Goal: Navigation & Orientation: Find specific page/section

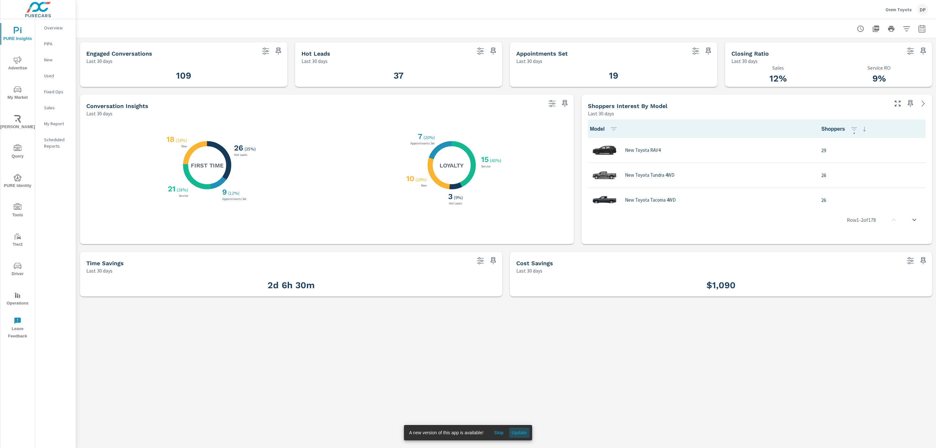
click at [522, 430] on span "Update" at bounding box center [519, 433] width 15 height 6
click at [57, 28] on p "Overview" at bounding box center [57, 28] width 27 height 6
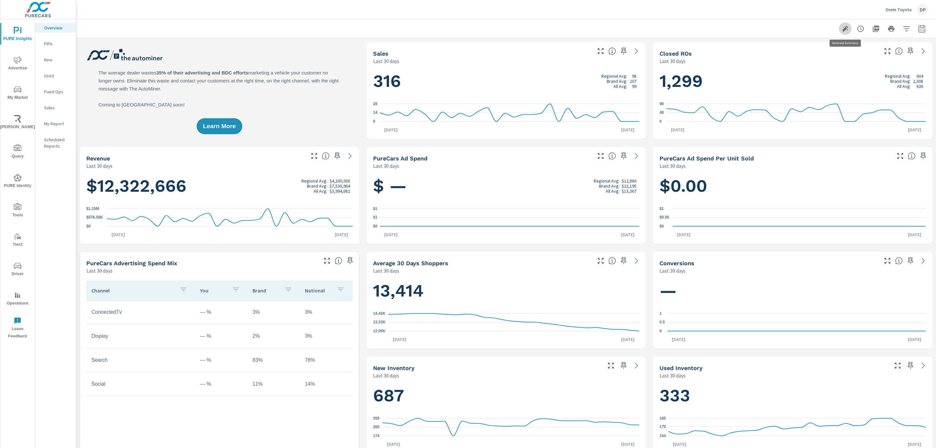
click at [846, 29] on icon "button" at bounding box center [845, 29] width 6 height 6
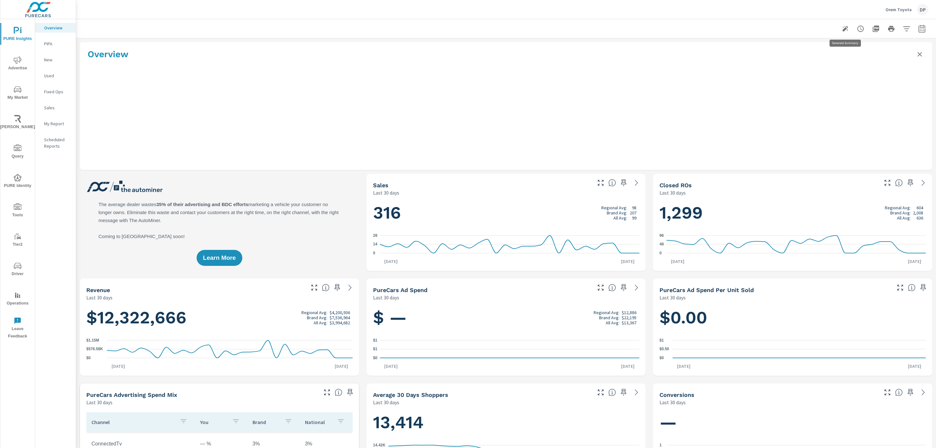
click at [840, 27] on button "button" at bounding box center [845, 28] width 13 height 13
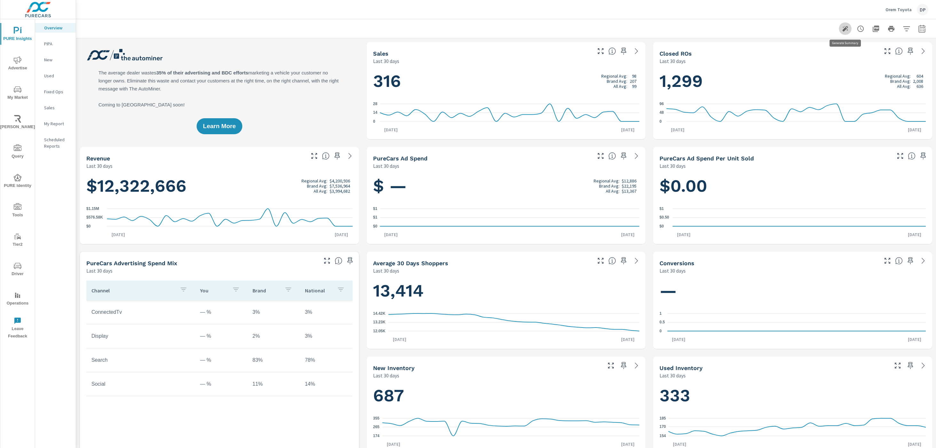
click at [840, 27] on button "button" at bounding box center [845, 28] width 13 height 13
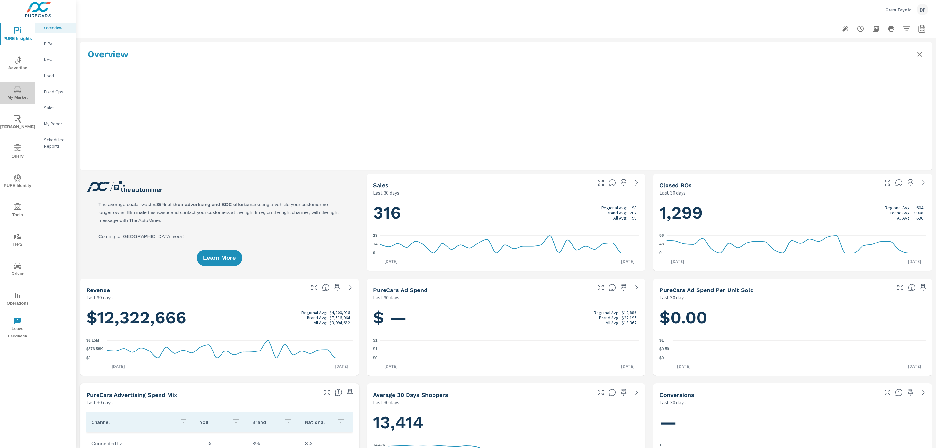
click at [28, 92] on span "My Market" at bounding box center [17, 94] width 31 height 16
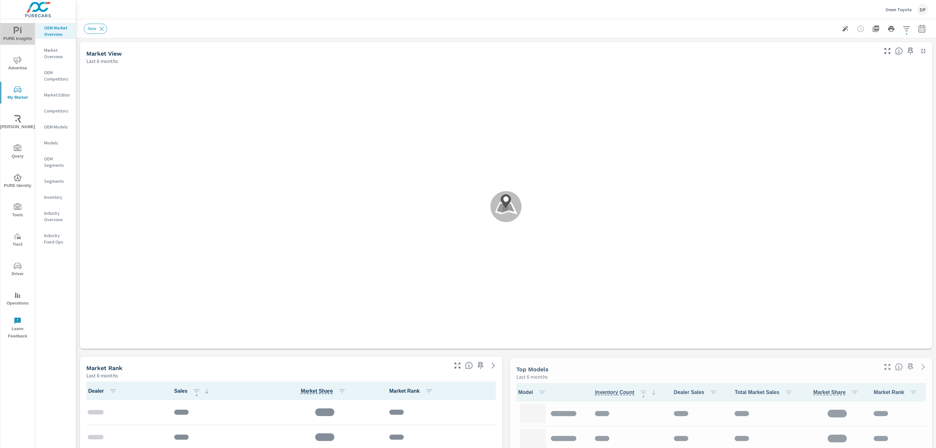
click at [17, 42] on span "PURE Insights" at bounding box center [17, 35] width 31 height 16
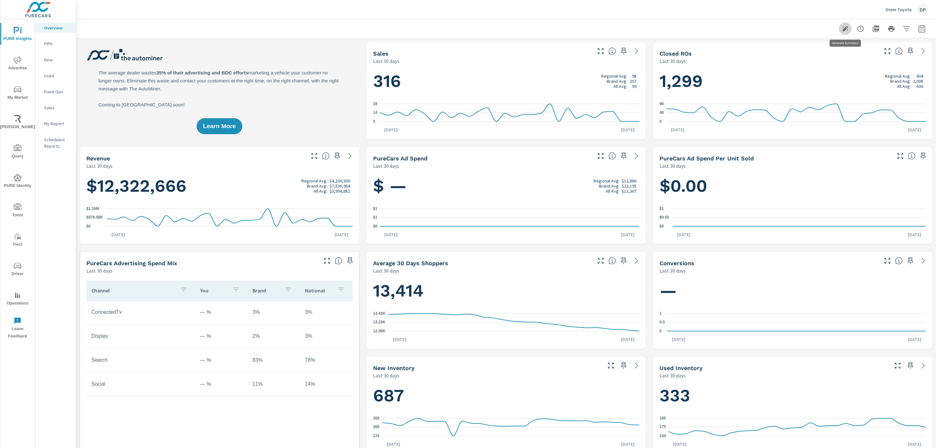
click at [847, 32] on icon "button" at bounding box center [845, 29] width 8 height 8
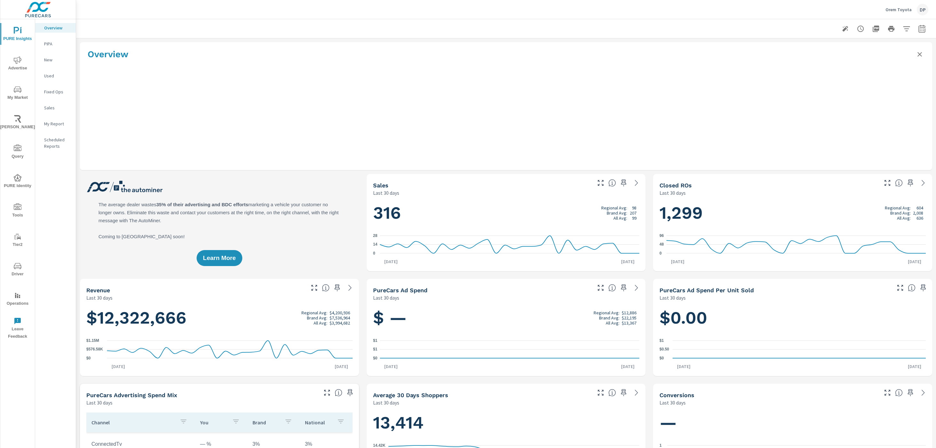
click at [907, 11] on p "Orem Toyota" at bounding box center [899, 10] width 26 height 6
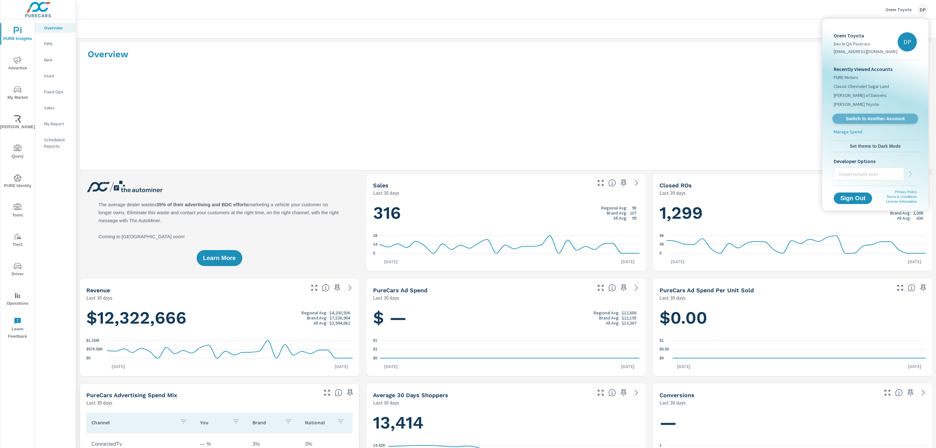
click at [874, 116] on span "Switch to Another Account" at bounding box center [875, 119] width 78 height 6
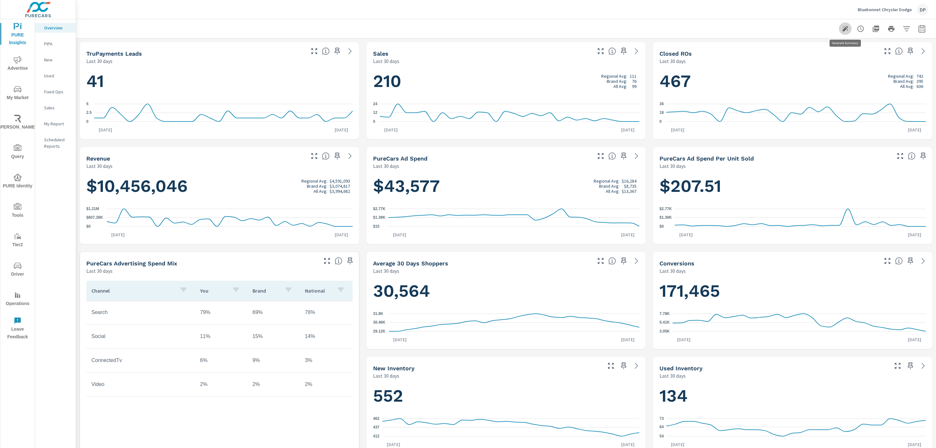
click at [844, 31] on icon "button" at bounding box center [845, 29] width 6 height 6
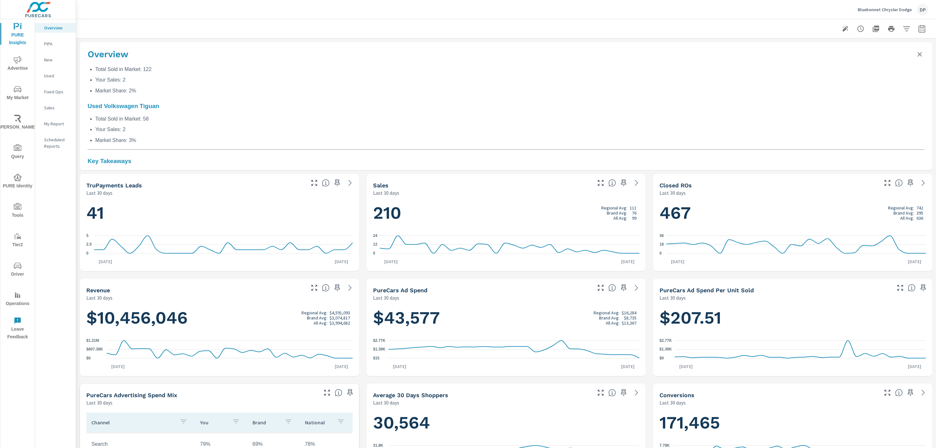
scroll to position [527, 0]
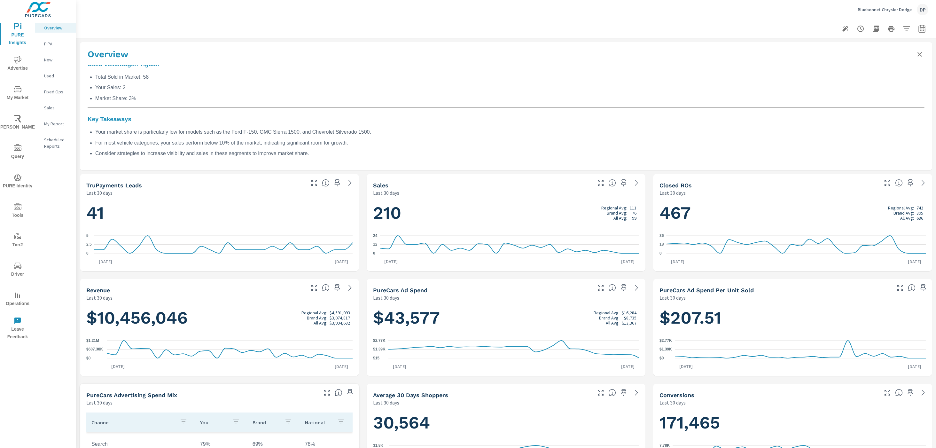
click at [355, 85] on li "Your Sales: 2" at bounding box center [509, 87] width 829 height 8
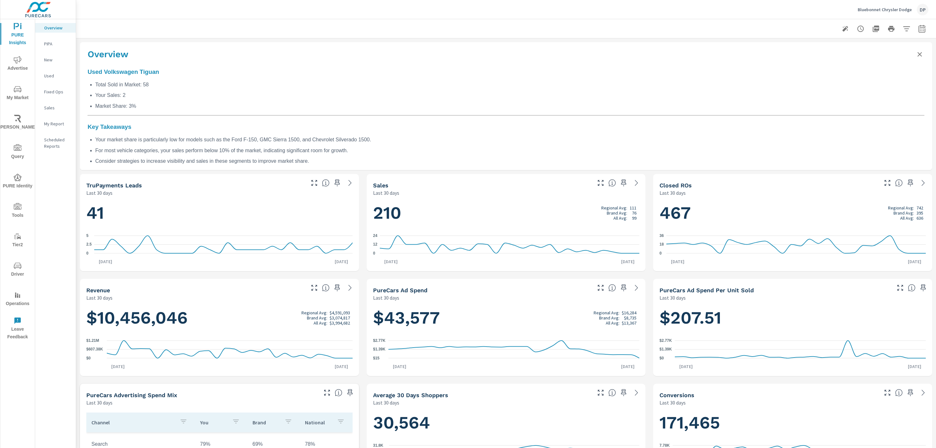
click at [925, 55] on div "Overview" at bounding box center [506, 53] width 852 height 23
click at [920, 54] on icon "Close summary" at bounding box center [920, 54] width 4 height 4
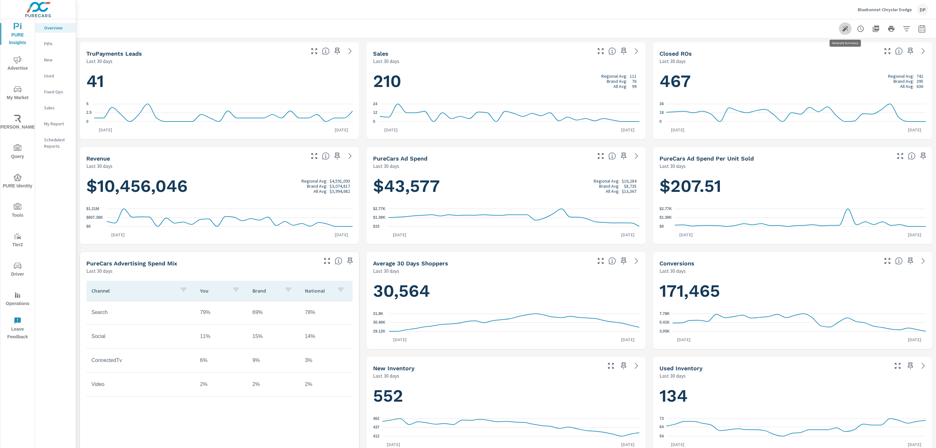
click at [849, 31] on icon "button" at bounding box center [845, 29] width 8 height 8
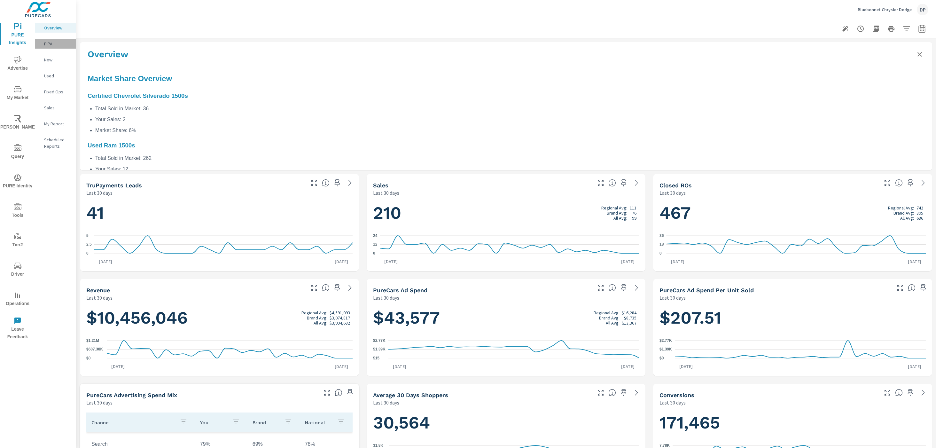
click at [50, 43] on p "PIPA" at bounding box center [57, 44] width 27 height 6
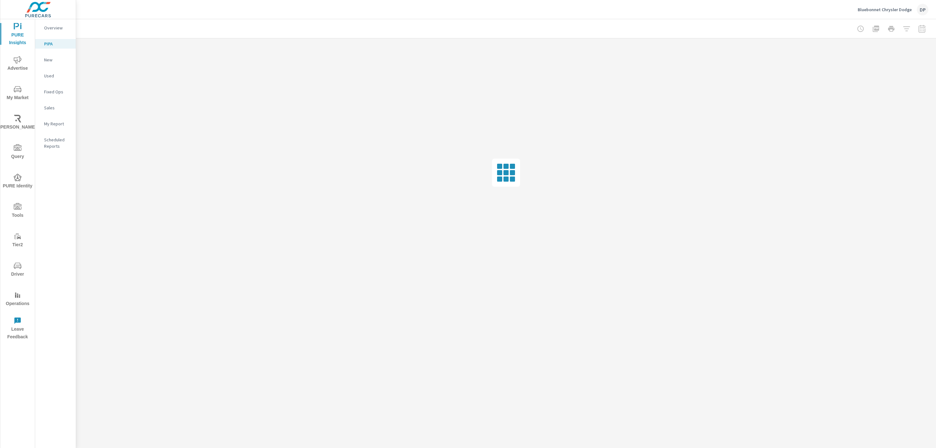
click at [56, 28] on p "Overview" at bounding box center [57, 28] width 27 height 6
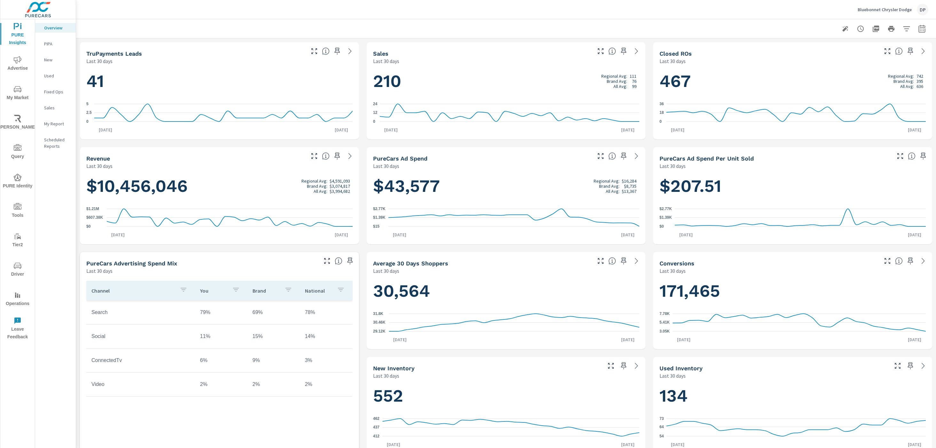
click at [841, 30] on button "button" at bounding box center [845, 28] width 13 height 13
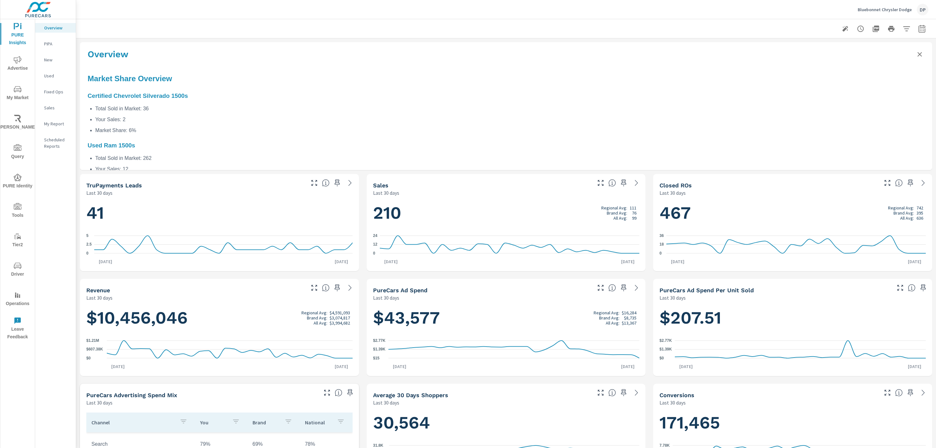
click at [22, 89] on span "My Market" at bounding box center [17, 93] width 31 height 16
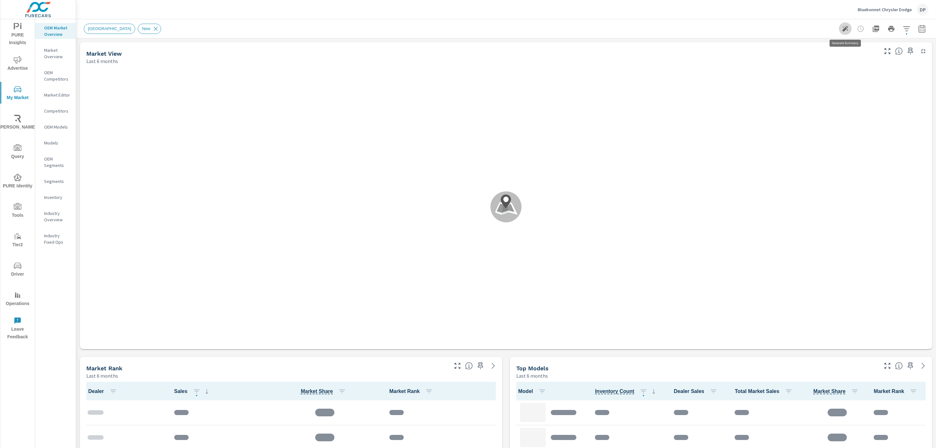
click at [846, 32] on icon "button" at bounding box center [845, 29] width 8 height 8
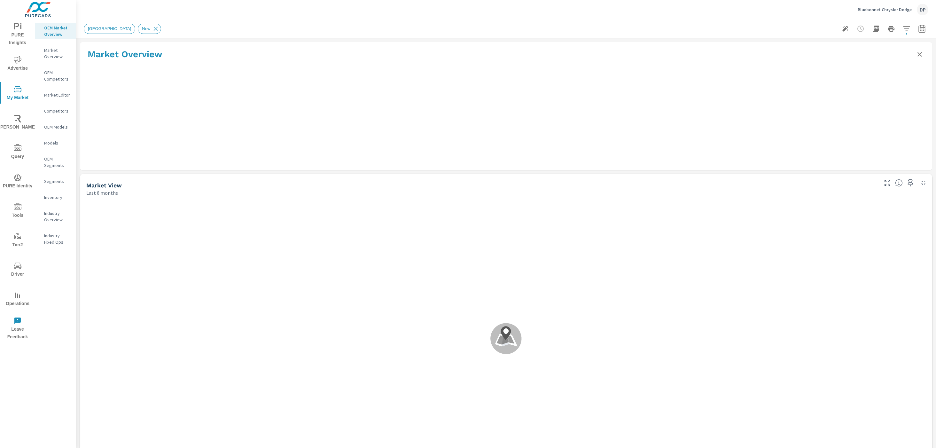
click at [918, 54] on icon "Close summary" at bounding box center [920, 55] width 8 height 8
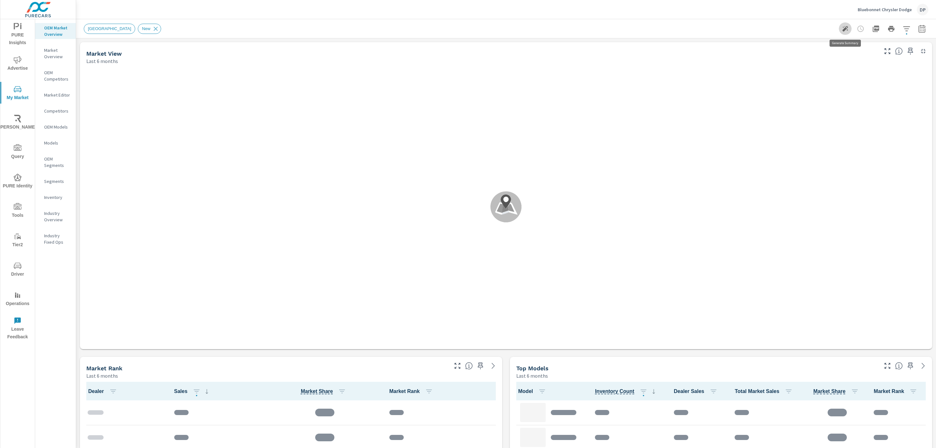
click at [846, 29] on icon "button" at bounding box center [845, 29] width 6 height 6
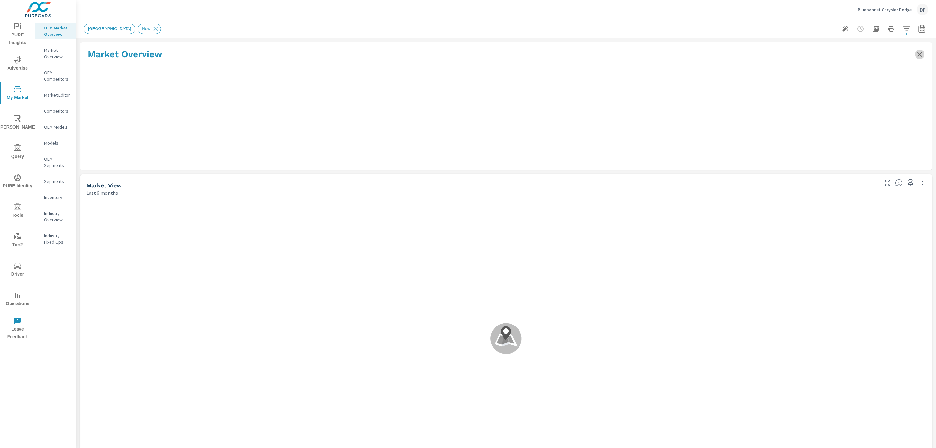
click at [919, 52] on icon "Close summary" at bounding box center [920, 55] width 8 height 8
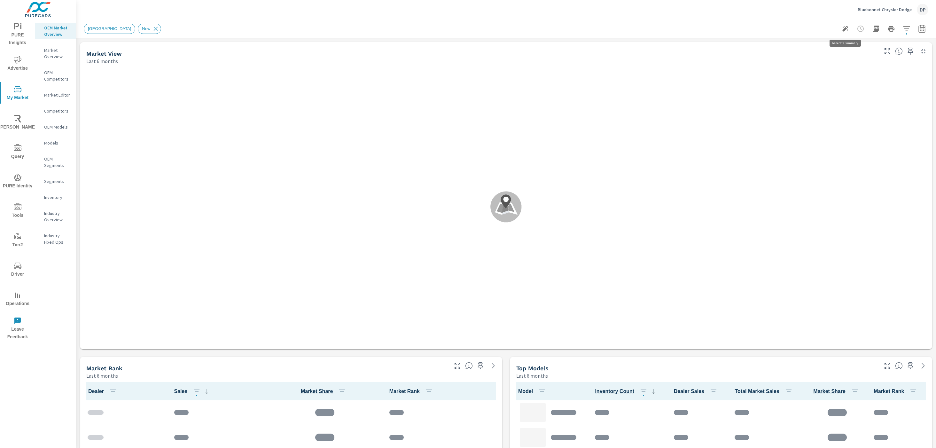
click at [846, 28] on icon "button" at bounding box center [845, 29] width 8 height 8
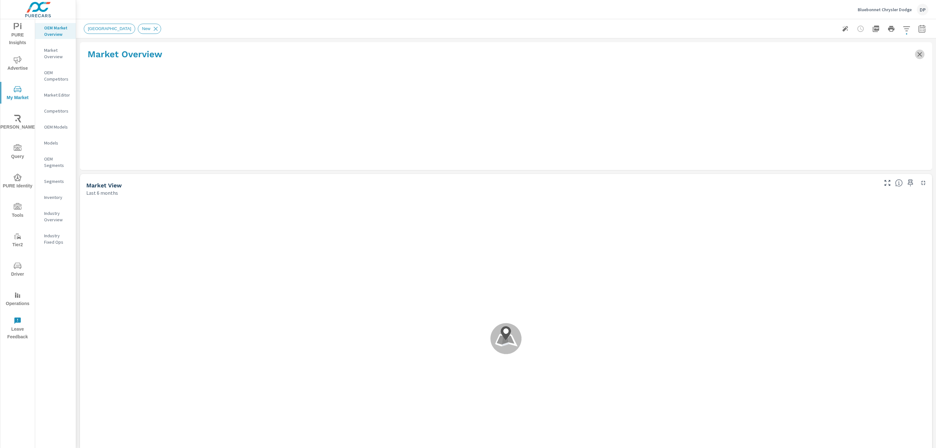
click at [924, 55] on button "Close summary" at bounding box center [920, 55] width 10 height 10
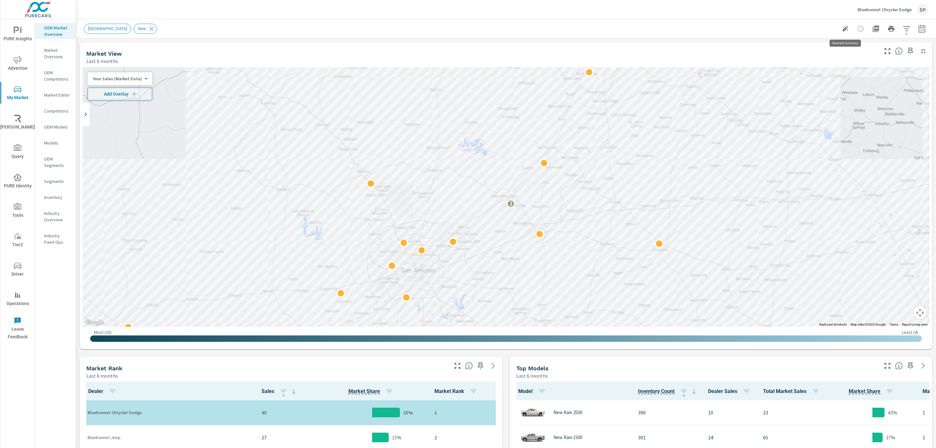
click at [845, 29] on icon "button" at bounding box center [845, 29] width 6 height 6
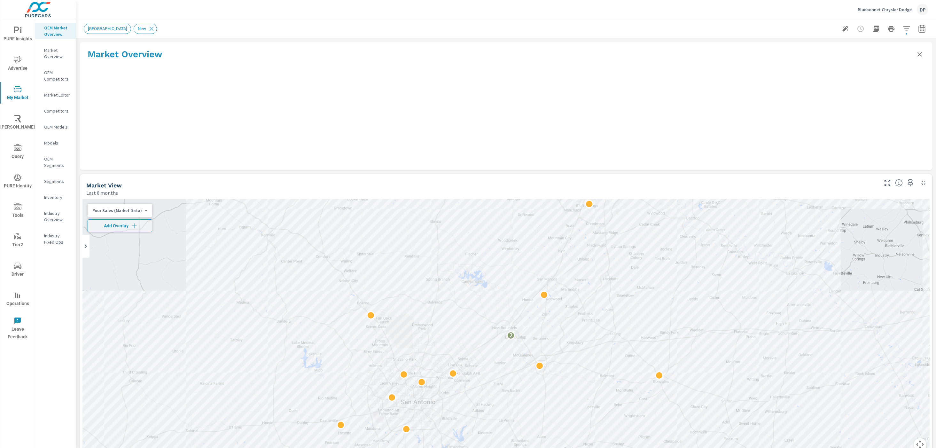
click at [53, 52] on p "Market Overview" at bounding box center [57, 53] width 27 height 13
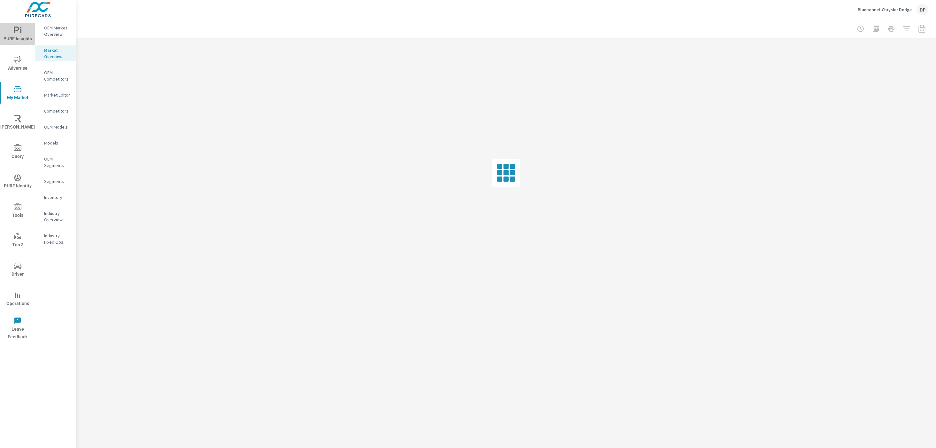
click at [24, 33] on span "PURE Insights" at bounding box center [17, 35] width 31 height 16
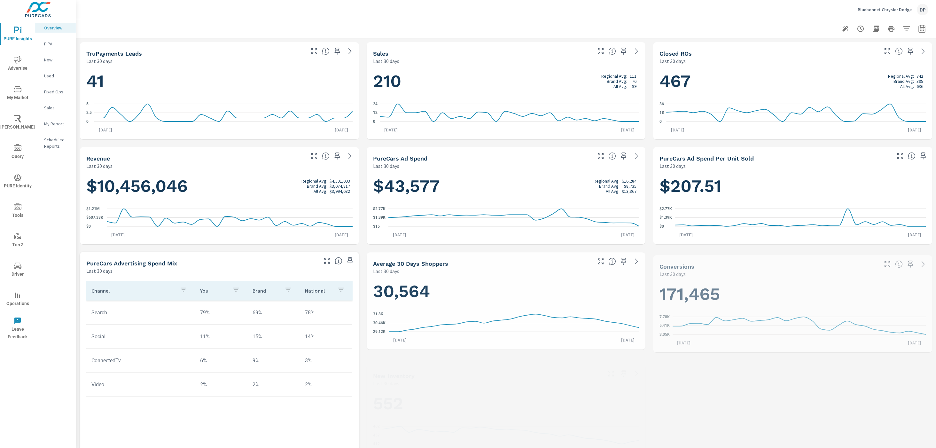
click at [845, 26] on icon "button" at bounding box center [845, 29] width 8 height 8
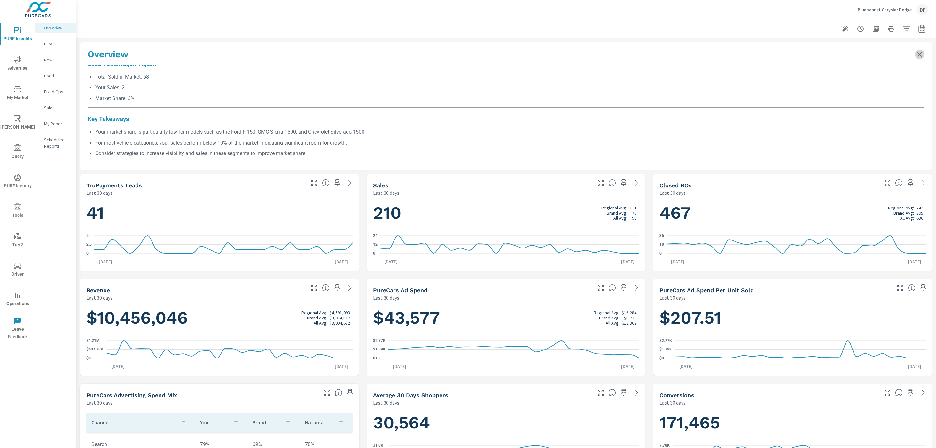
click at [922, 54] on icon "Close summary" at bounding box center [920, 55] width 8 height 8
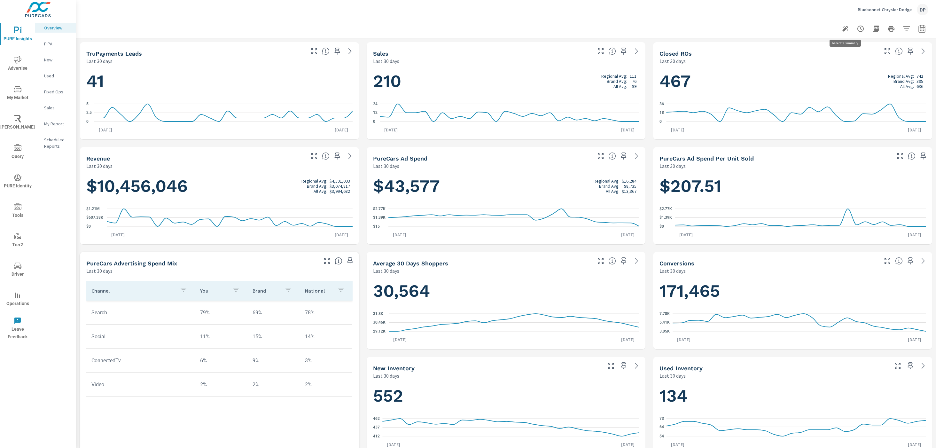
click at [849, 27] on button "button" at bounding box center [845, 28] width 13 height 13
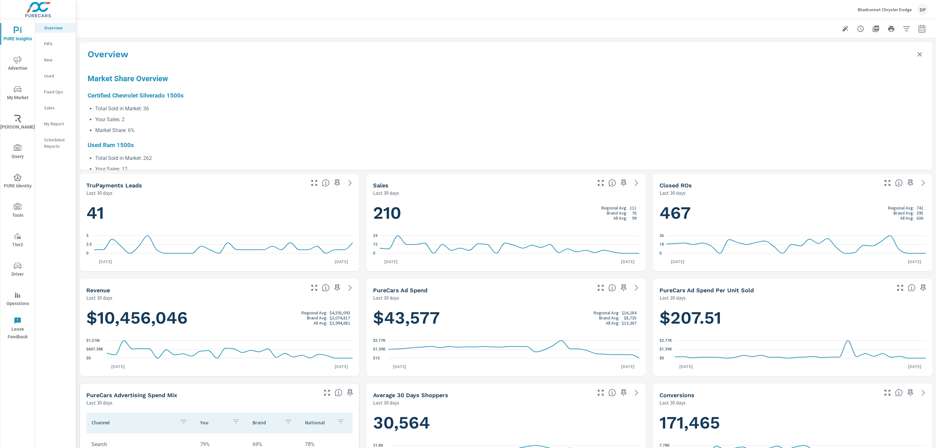
click at [917, 51] on icon "Close summary" at bounding box center [920, 55] width 8 height 8
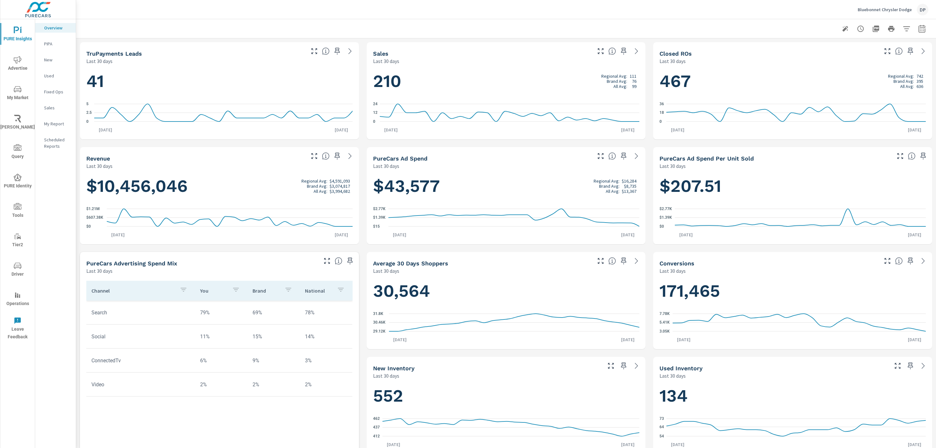
click at [851, 32] on div at bounding box center [884, 28] width 90 height 13
click at [845, 32] on icon "button" at bounding box center [845, 29] width 8 height 8
